Goal: Navigation & Orientation: Find specific page/section

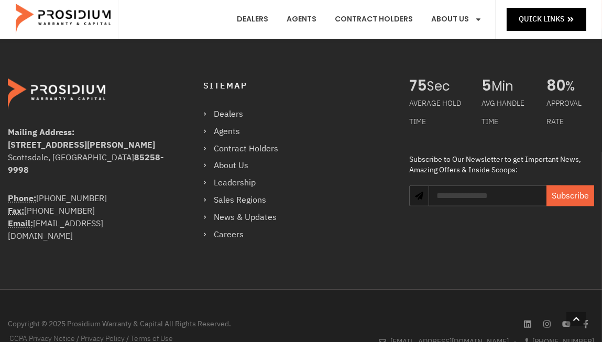
scroll to position [1916, 0]
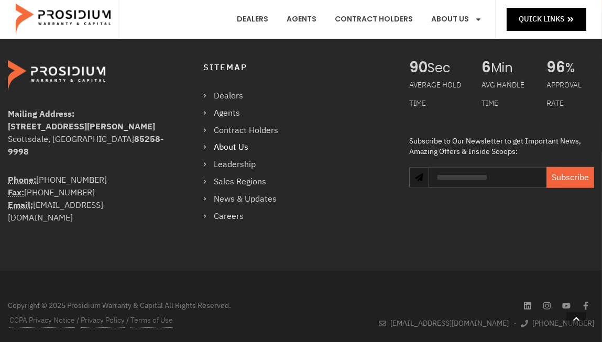
click at [238, 140] on link "About Us" at bounding box center [245, 147] width 85 height 15
click at [229, 157] on link "Leadership" at bounding box center [245, 164] width 85 height 15
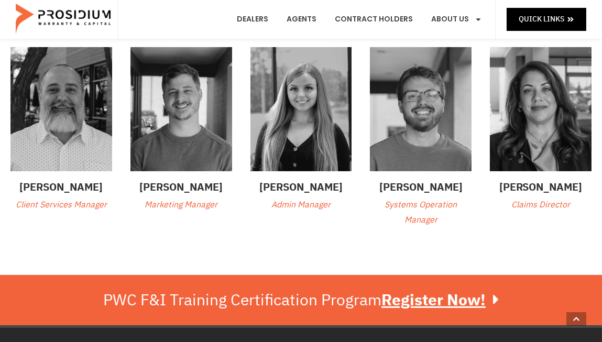
scroll to position [364, 0]
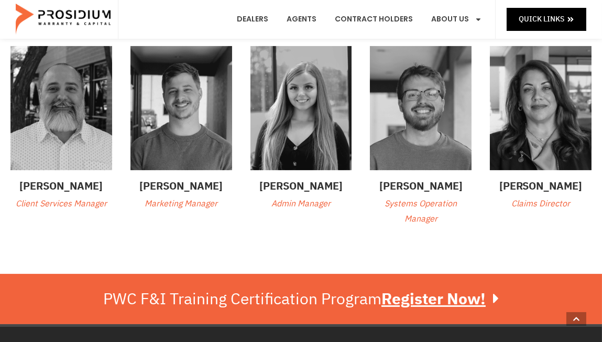
drag, startPoint x: 547, startPoint y: 205, endPoint x: 559, endPoint y: 147, distance: 59.5
drag, startPoint x: 559, startPoint y: 147, endPoint x: 554, endPoint y: 100, distance: 46.9
click at [554, 100] on img at bounding box center [540, 108] width 102 height 124
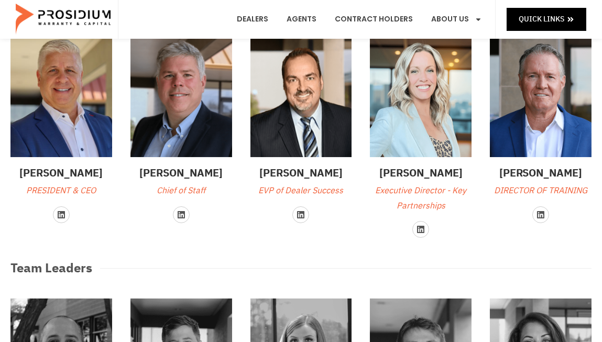
scroll to position [107, 0]
